Goal: Task Accomplishment & Management: Complete application form

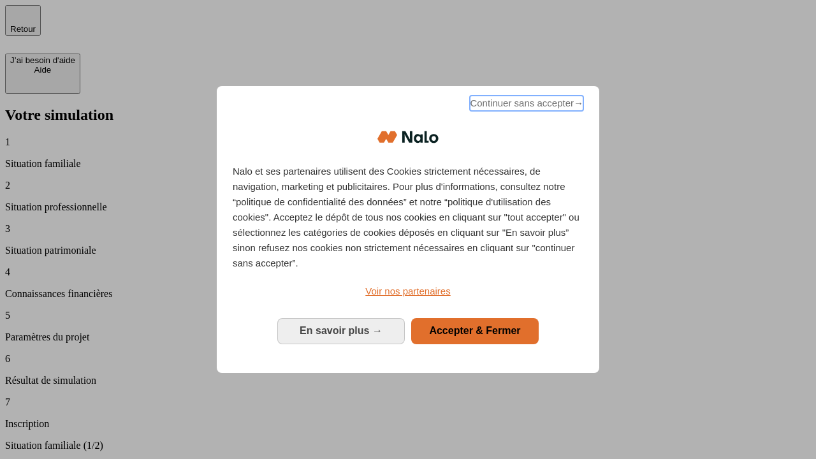
click at [526, 105] on span "Continuer sans accepter →" at bounding box center [527, 103] width 114 height 15
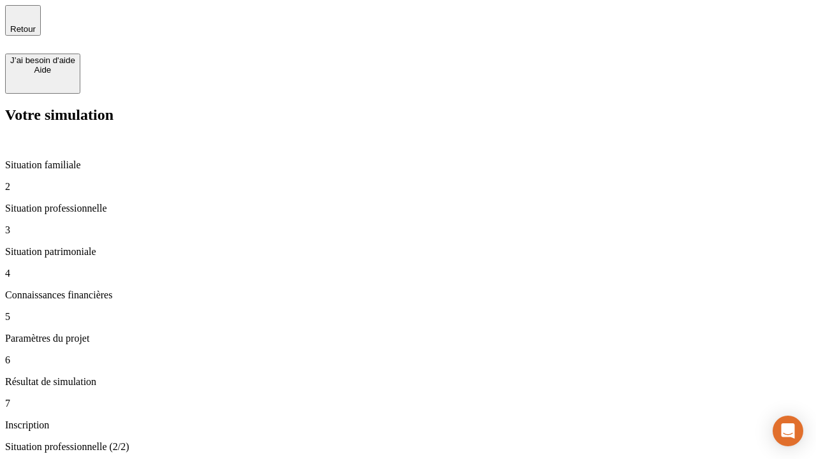
type input "30 000"
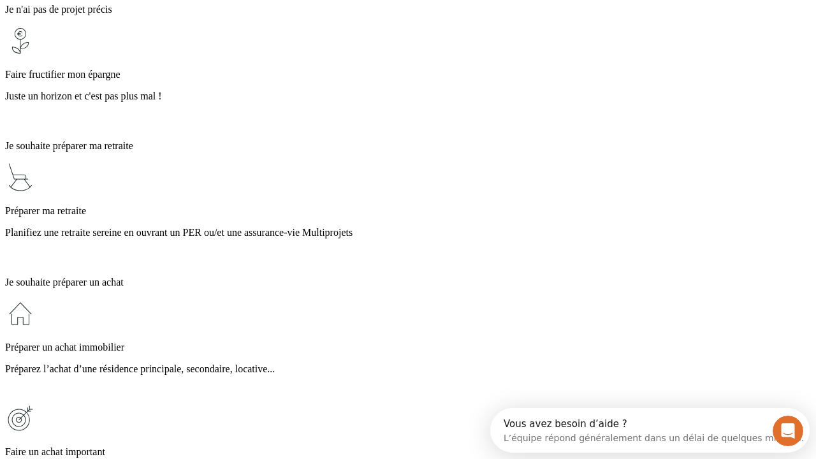
scroll to position [24, 0]
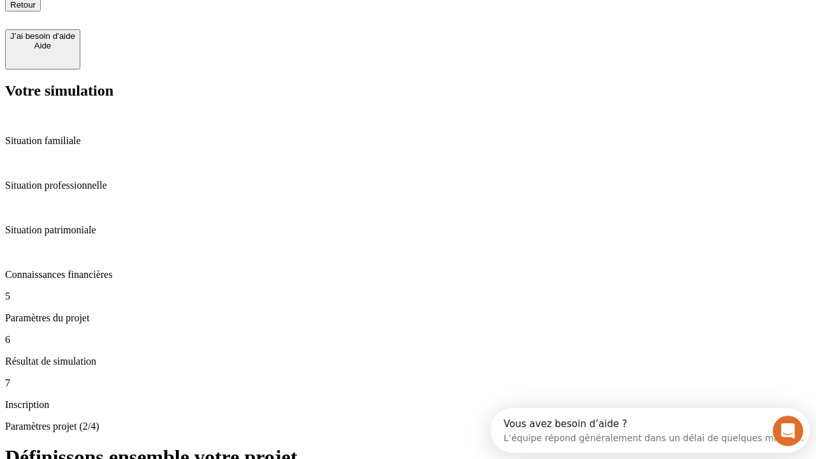
type input "25"
type input "1 000"
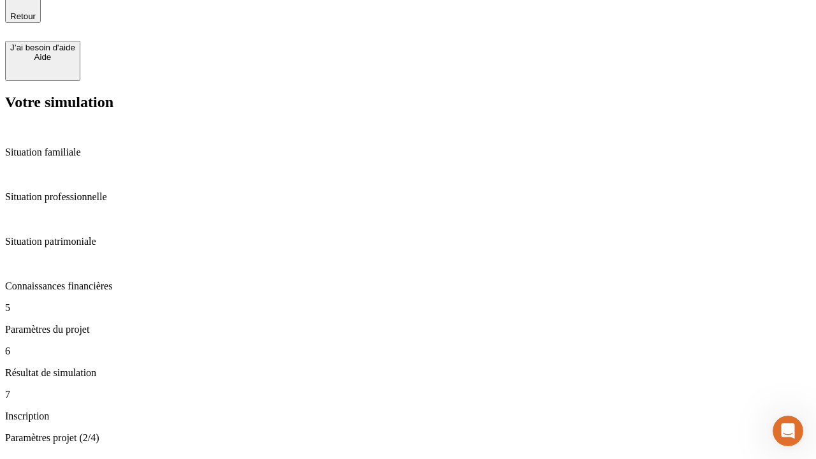
type input "640"
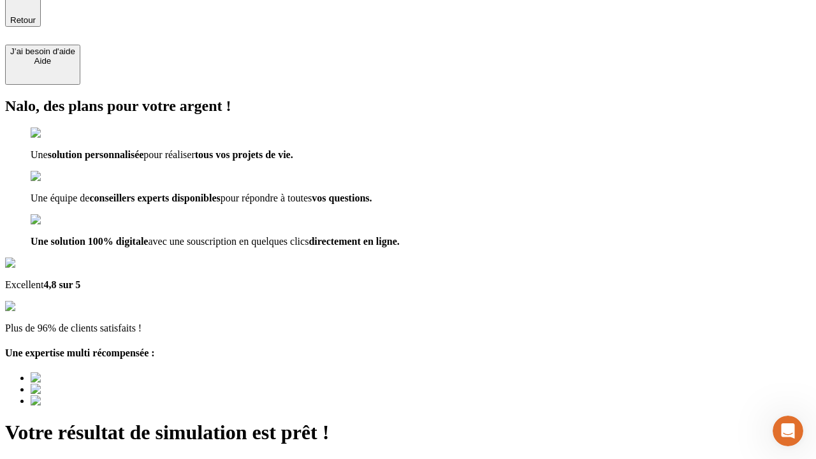
type input "[EMAIL_ADDRESS][PERSON_NAME][DOMAIN_NAME]"
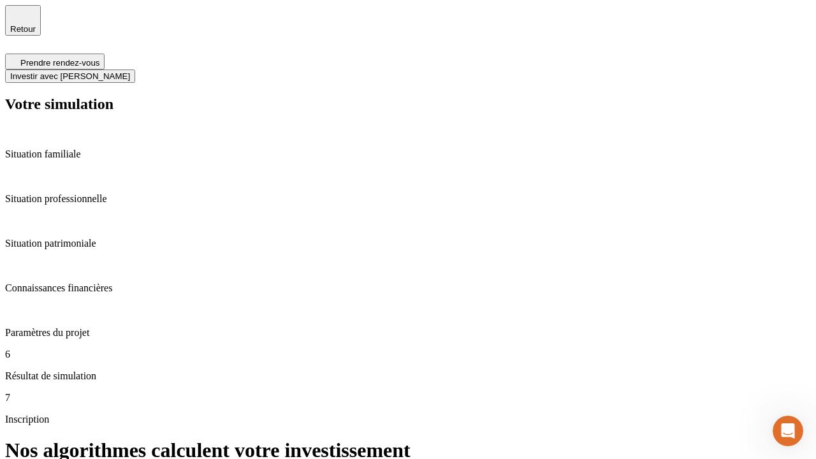
scroll to position [5, 0]
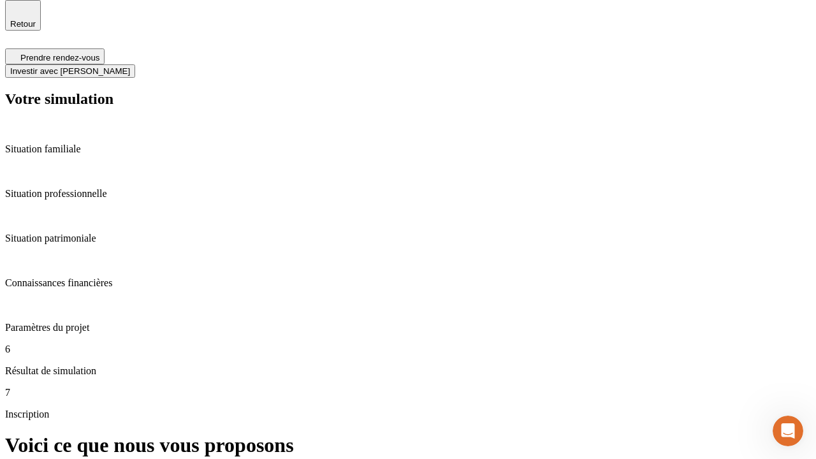
click at [130, 66] on span "Investir avec [PERSON_NAME]" at bounding box center [70, 71] width 120 height 10
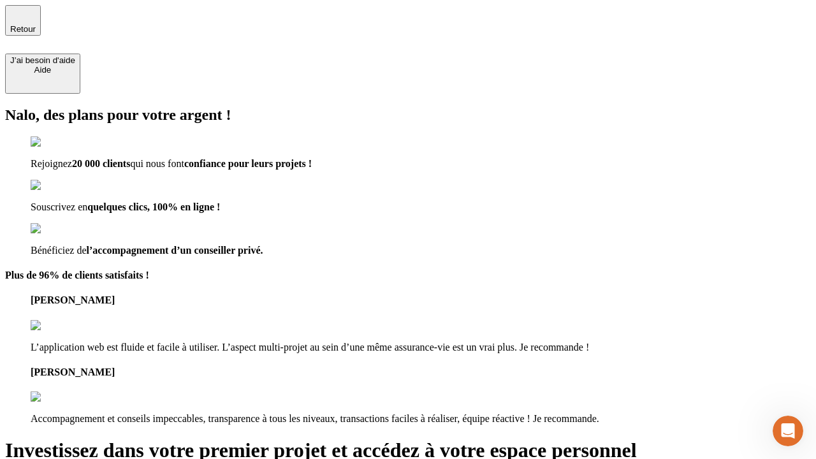
type input "abc"
